Goal: Use online tool/utility: Utilize a website feature to perform a specific function

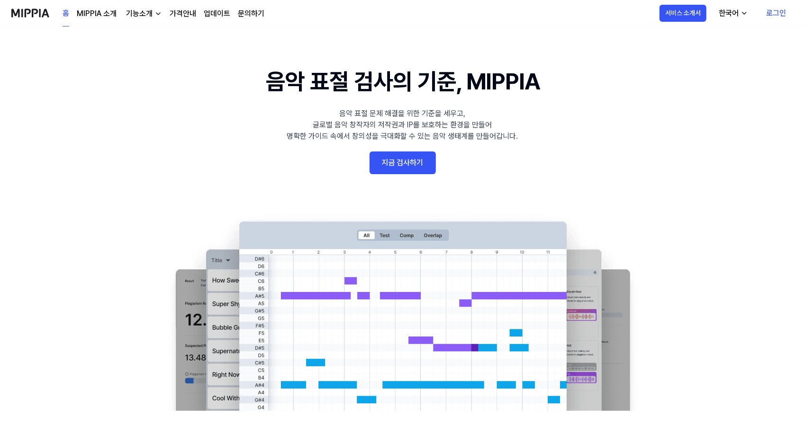
click at [396, 166] on link "지금 검사하기" at bounding box center [402, 163] width 66 height 23
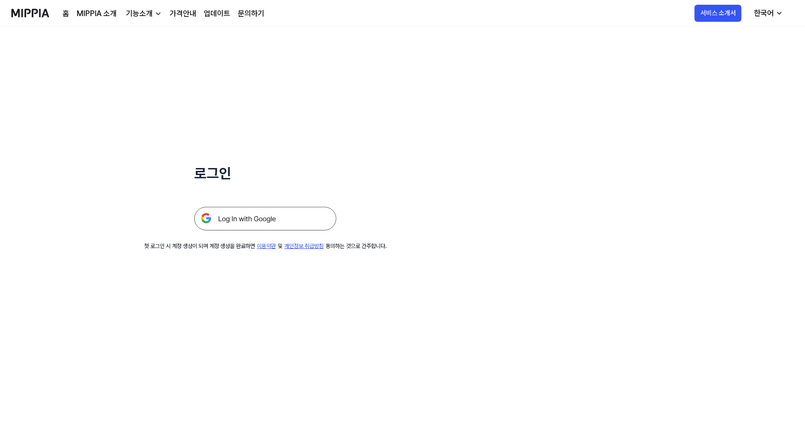
click at [241, 219] on img at bounding box center [265, 219] width 142 height 24
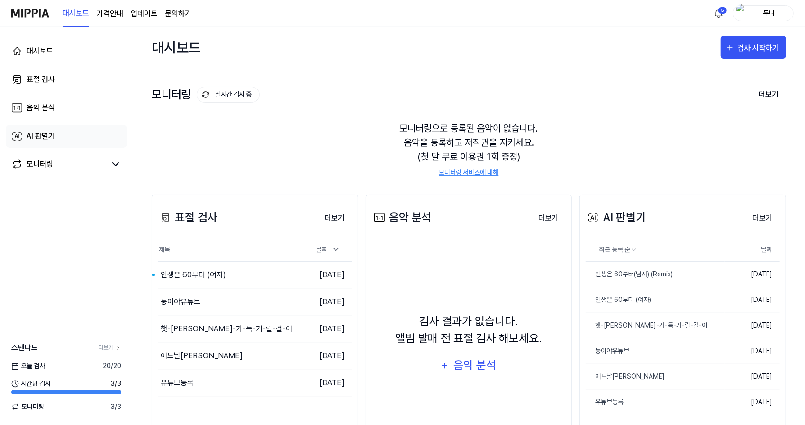
click at [45, 135] on div "AI 판별기" at bounding box center [41, 136] width 28 height 11
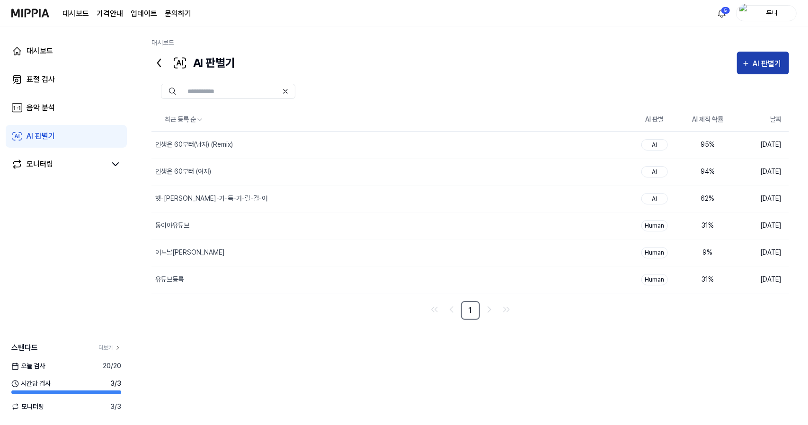
click at [763, 62] on div "AI 판별기" at bounding box center [769, 64] width 31 height 12
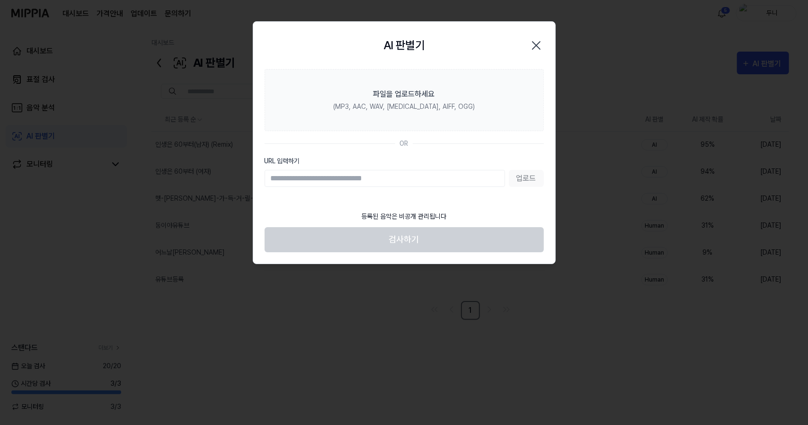
click at [536, 43] on icon "button" at bounding box center [536, 45] width 15 height 15
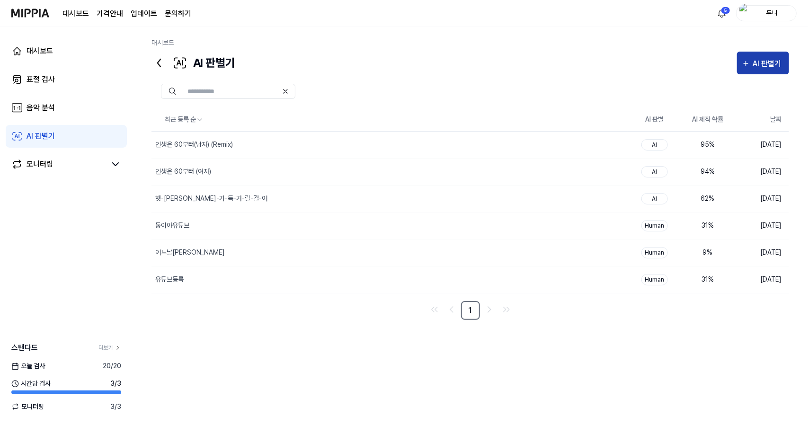
click at [760, 63] on div "AI 판별기" at bounding box center [769, 64] width 31 height 12
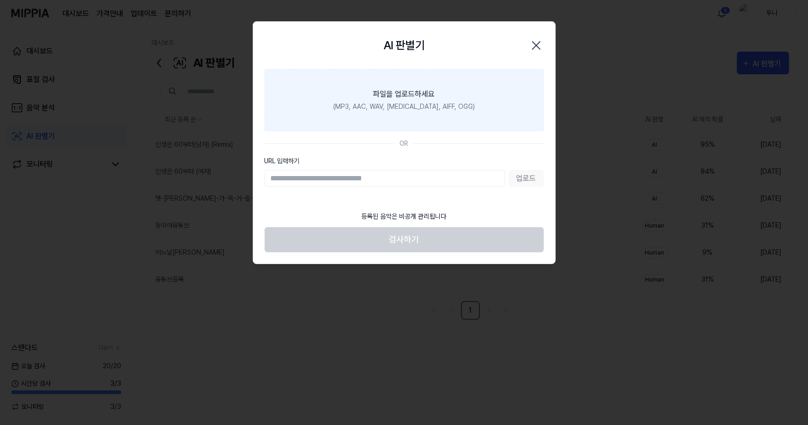
click at [412, 87] on label "파일을 업로드하세요 (MP3, AAC, WAV, [MEDICAL_DATA], AIFF, OGG)" at bounding box center [404, 100] width 279 height 62
click at [0, 0] on input "파일을 업로드하세요 (MP3, AAC, WAV, [MEDICAL_DATA], AIFF, OGG)" at bounding box center [0, 0] width 0 height 0
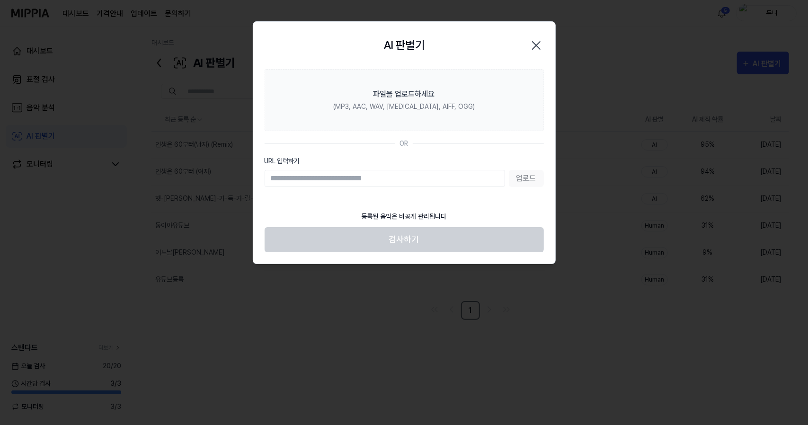
click at [538, 42] on icon "button" at bounding box center [536, 45] width 15 height 15
